Goal: Transaction & Acquisition: Purchase product/service

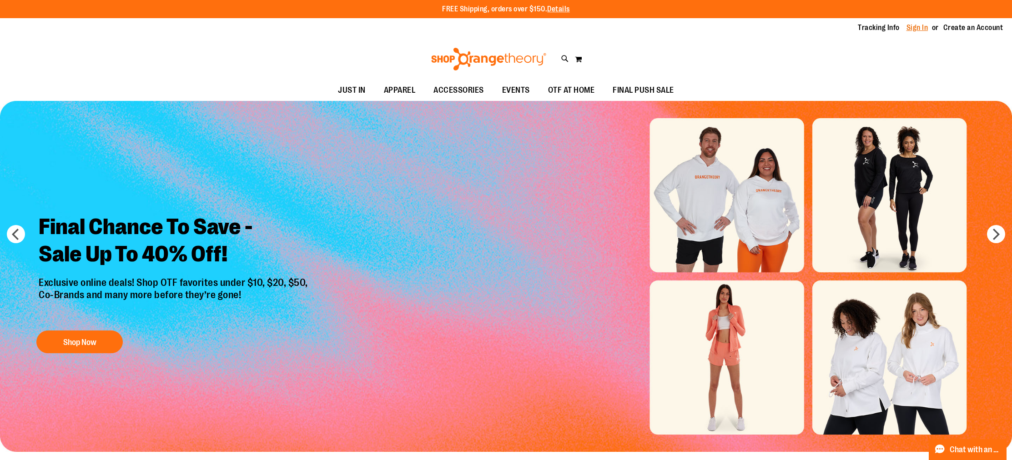
click at [909, 30] on link "Sign In" at bounding box center [918, 28] width 22 height 10
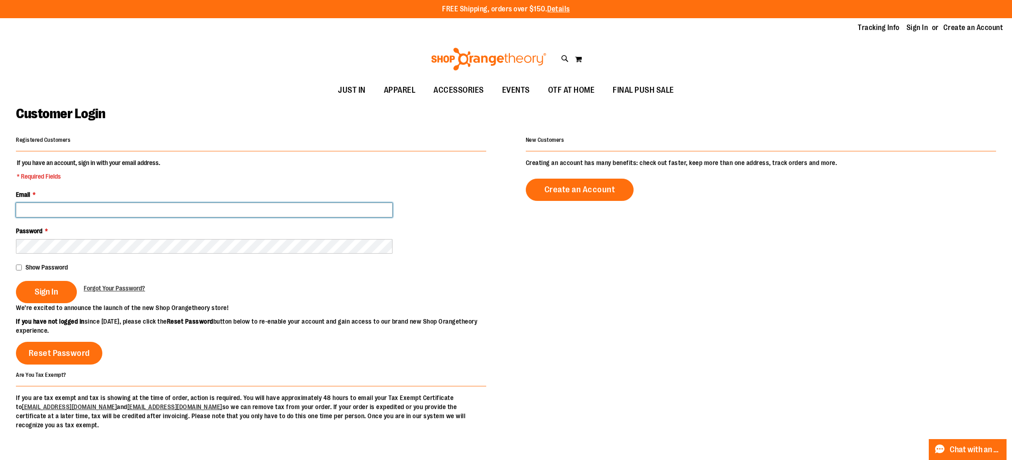
click at [87, 207] on input "Email *" at bounding box center [204, 210] width 377 height 15
type input "**********"
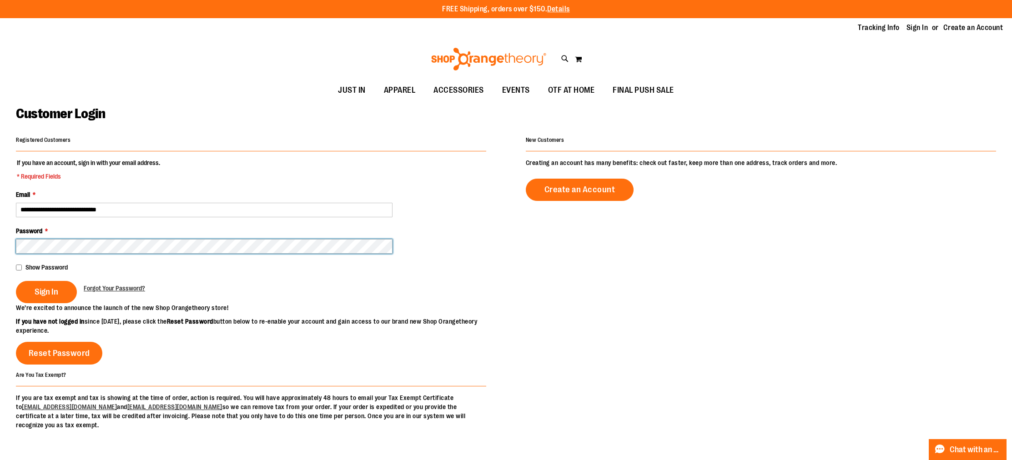
click at [16, 281] on button "Sign In" at bounding box center [46, 292] width 61 height 22
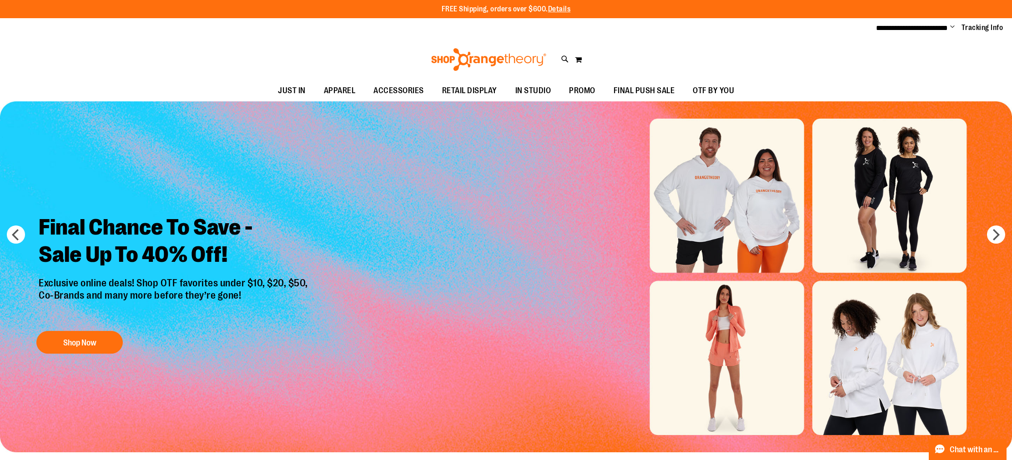
click at [951, 26] on span "Change" at bounding box center [953, 27] width 5 height 9
click at [912, 40] on link "My Account" at bounding box center [920, 43] width 80 height 17
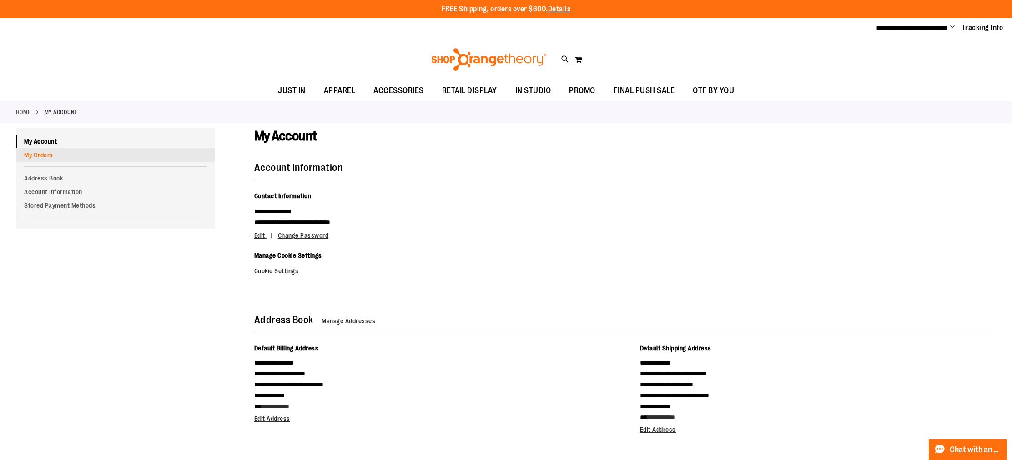
click at [51, 153] on link "My Orders" at bounding box center [115, 155] width 199 height 14
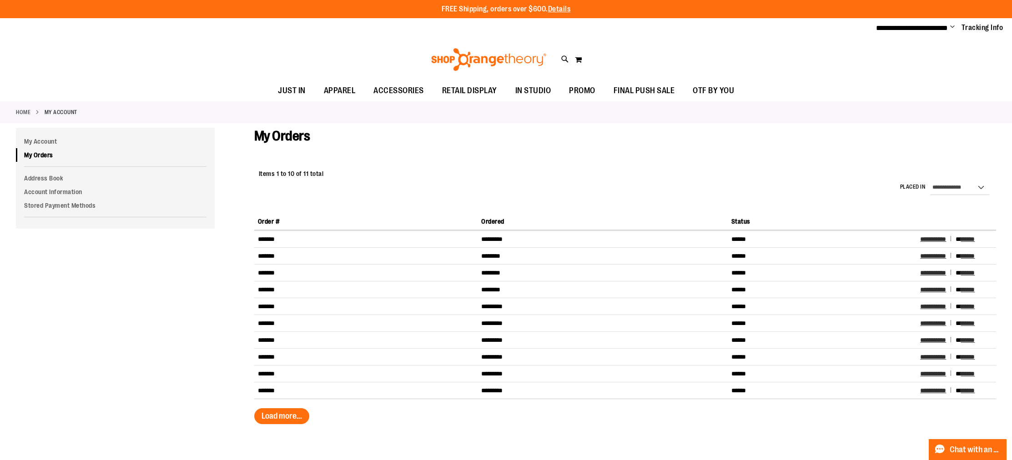
click at [527, 40] on div "Toggle Nav Search Popular Suggestions Advanced Search" at bounding box center [506, 60] width 1012 height 42
click at [565, 58] on icon at bounding box center [565, 59] width 8 height 10
click at [433, 52] on input "Search" at bounding box center [506, 51] width 804 height 30
click at [127, 109] on img at bounding box center [127, 113] width 36 height 36
type input "*******"
